Goal: Download file/media

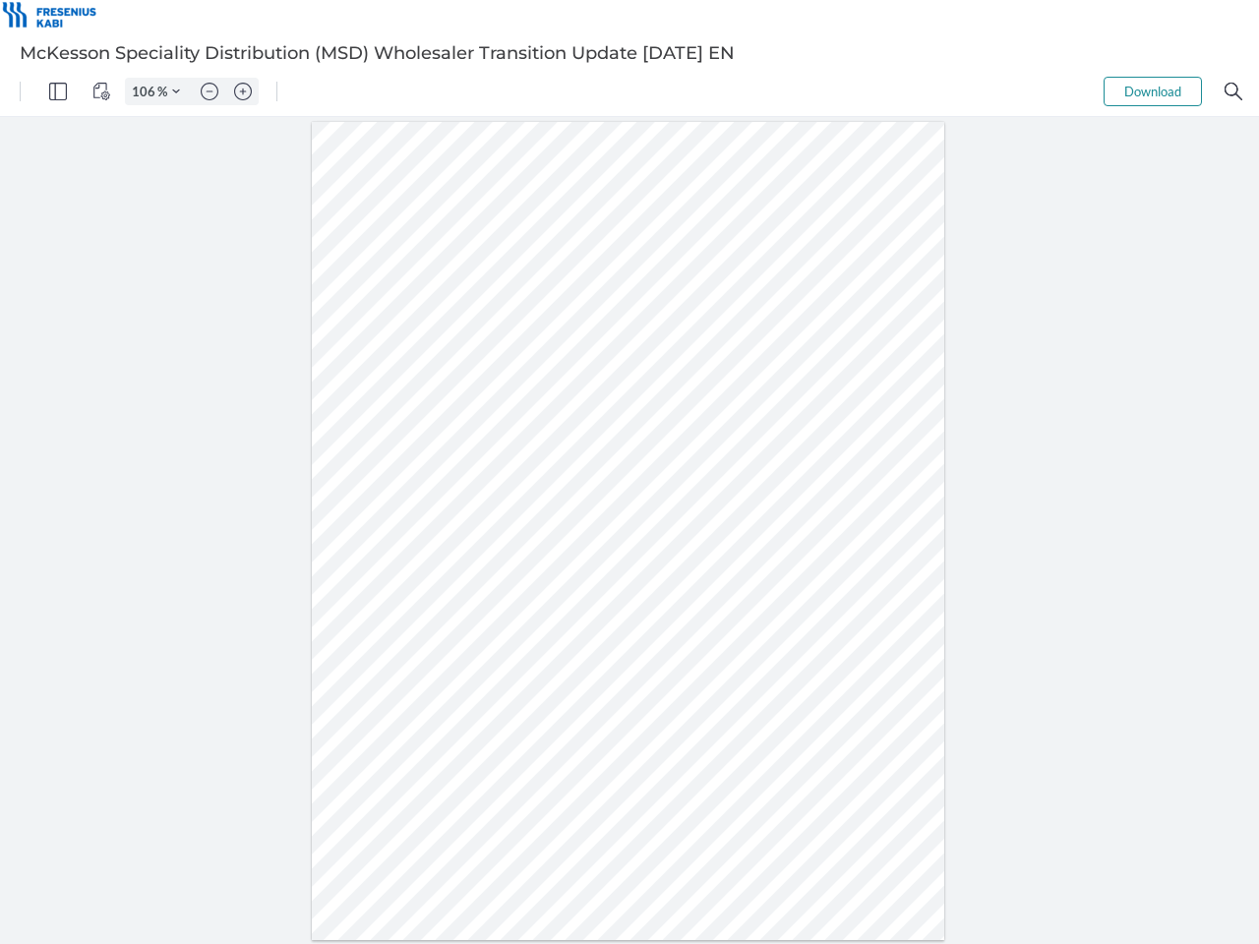
click at [58, 91] on img "Panel" at bounding box center [58, 92] width 18 height 18
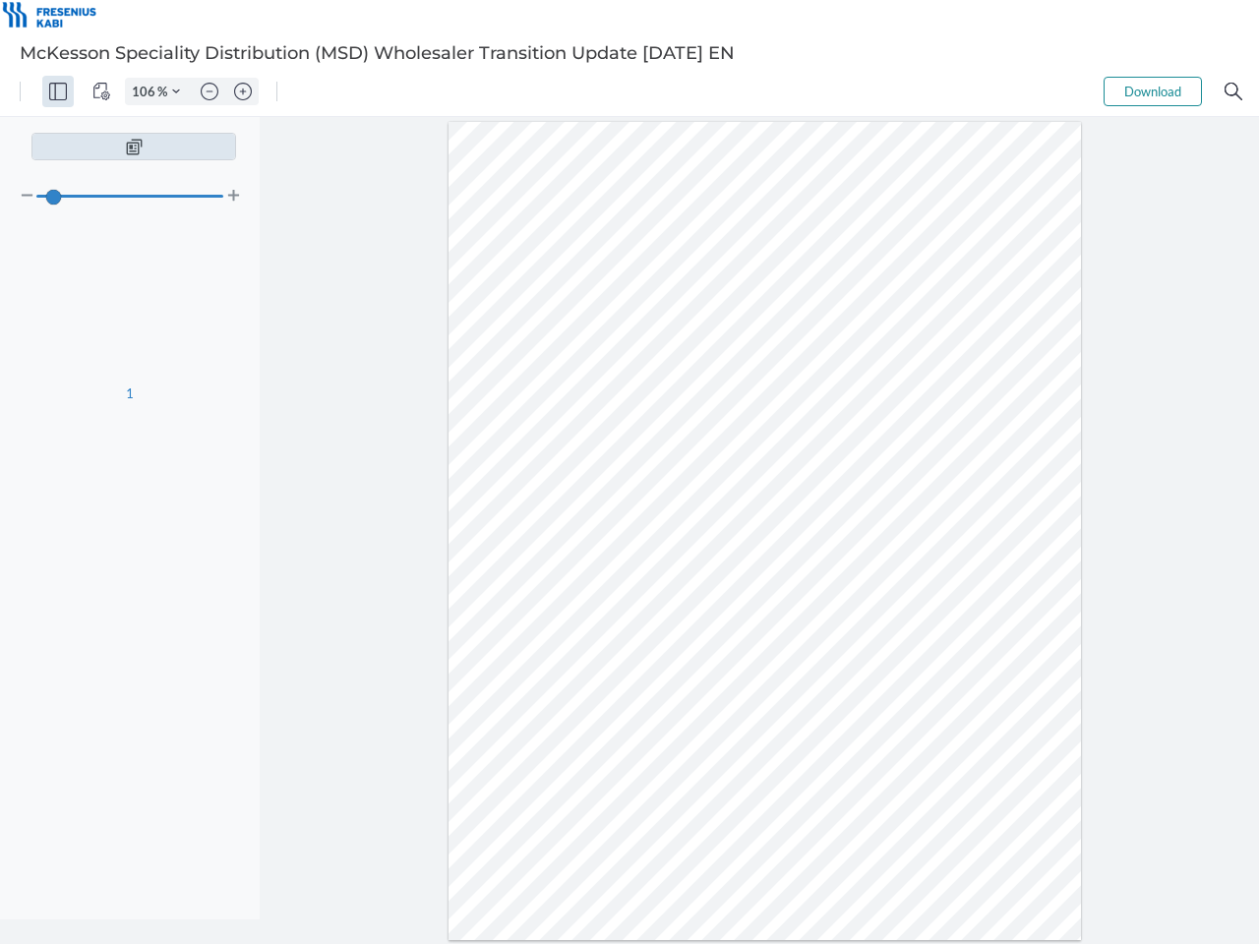
click at [101, 91] on img "View Controls" at bounding box center [101, 92] width 18 height 18
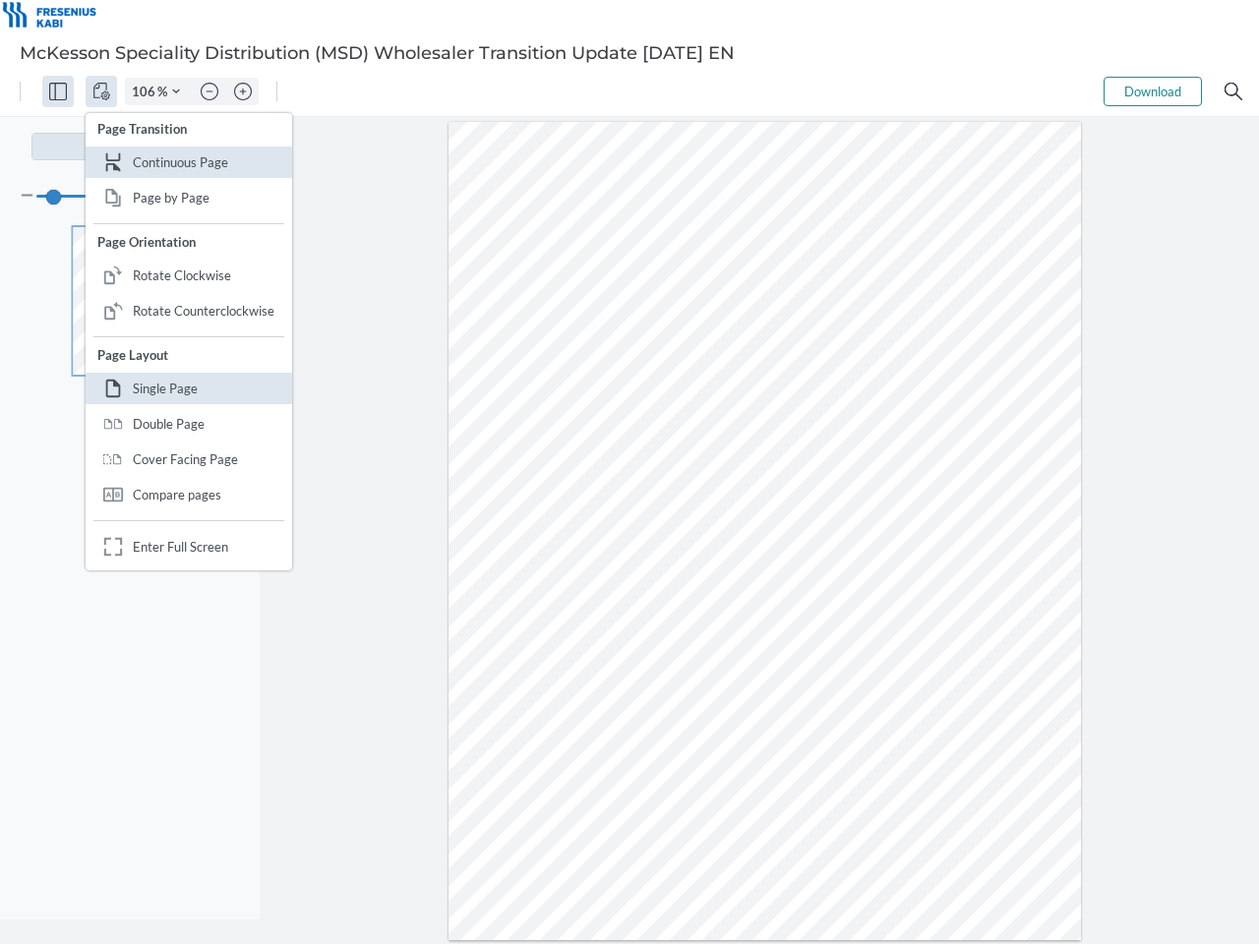
click at [147, 91] on input "106" at bounding box center [141, 92] width 31 height 18
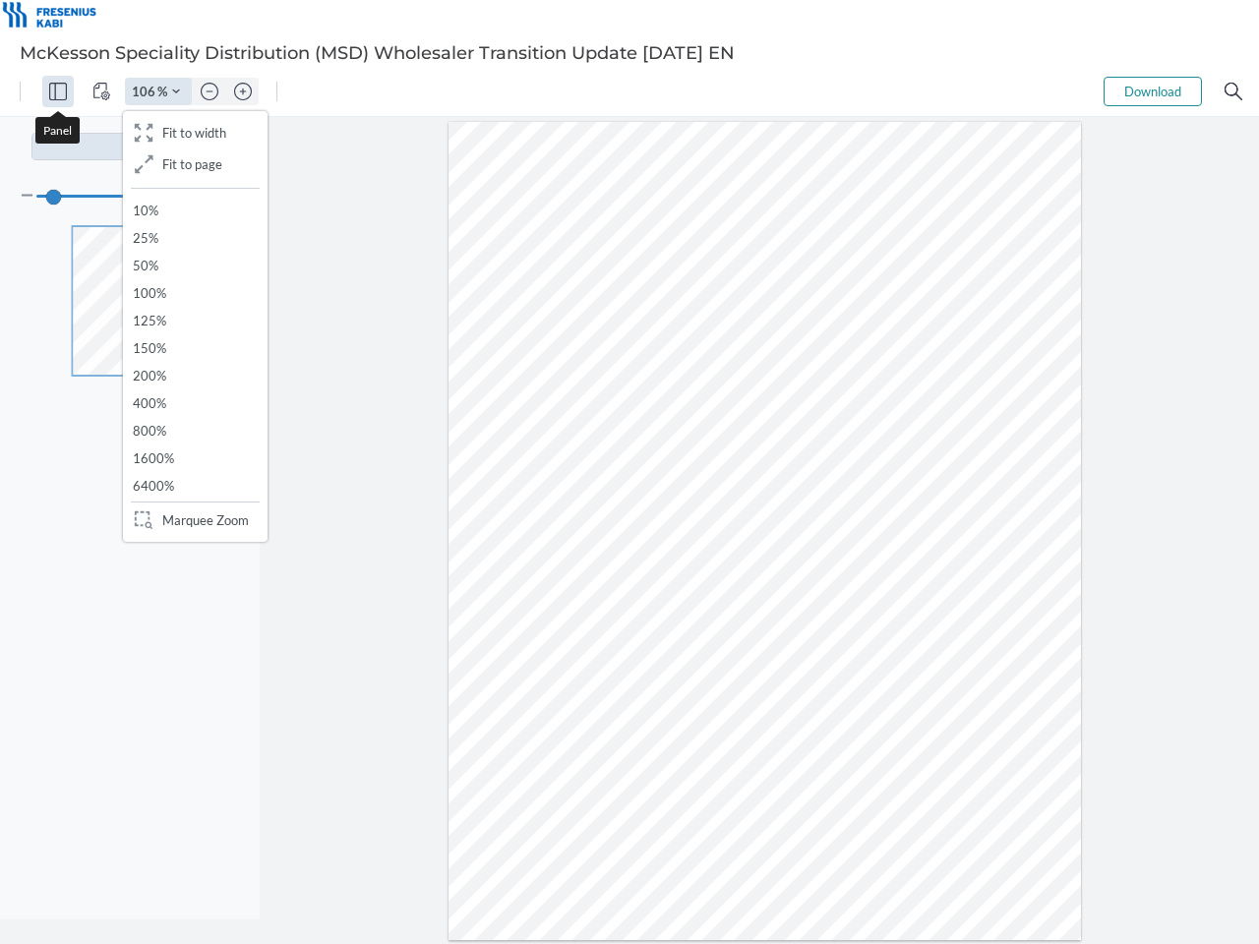
click at [176, 91] on img "Zoom Controls" at bounding box center [176, 92] width 8 height 8
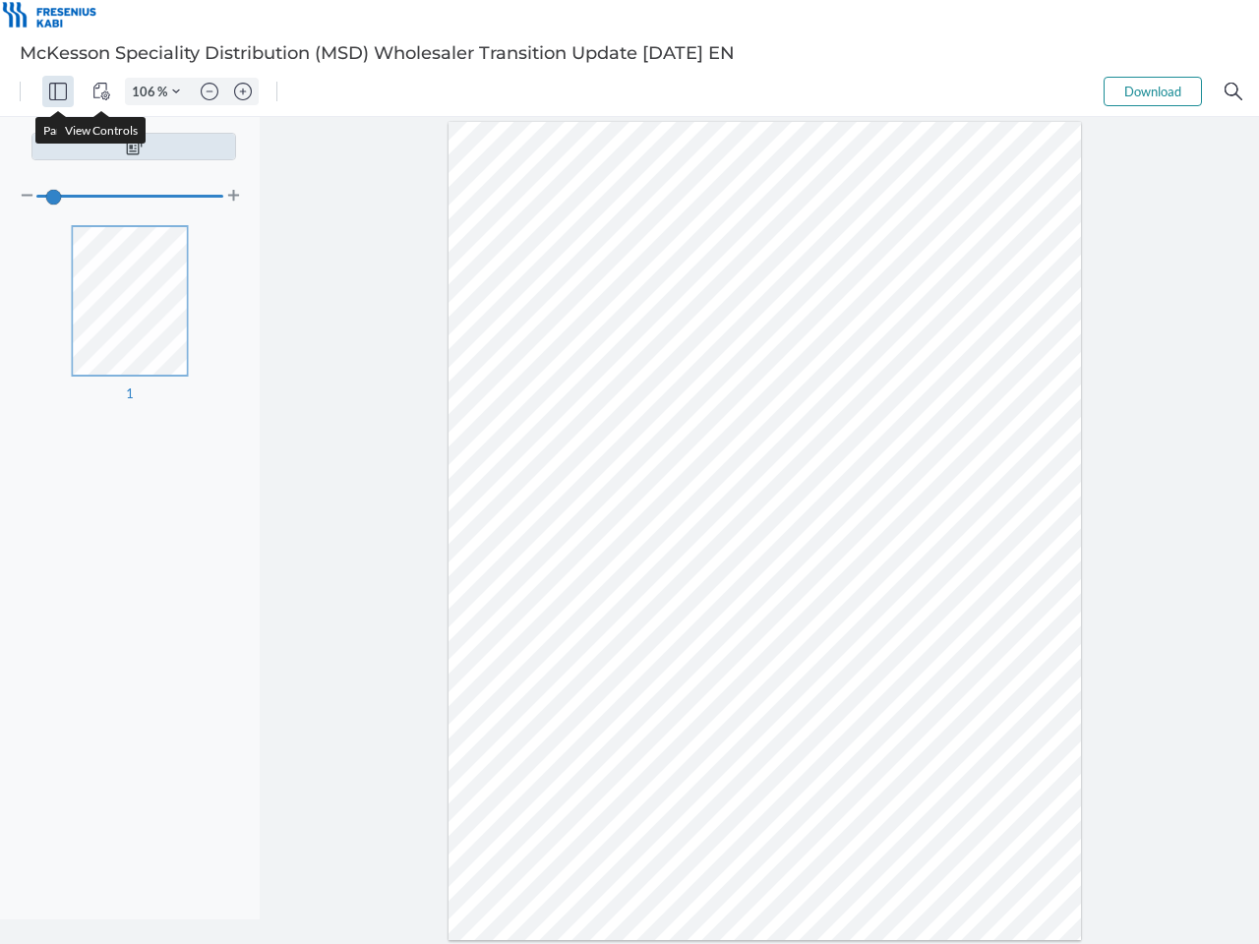
click at [209, 91] on img "Zoom out" at bounding box center [210, 92] width 18 height 18
click at [243, 91] on img "Zoom in" at bounding box center [243, 92] width 18 height 18
type input "106"
click at [1152, 91] on button "Download" at bounding box center [1152, 91] width 98 height 29
click at [1233, 91] on img "Search" at bounding box center [1233, 92] width 18 height 18
